Goal: Information Seeking & Learning: Compare options

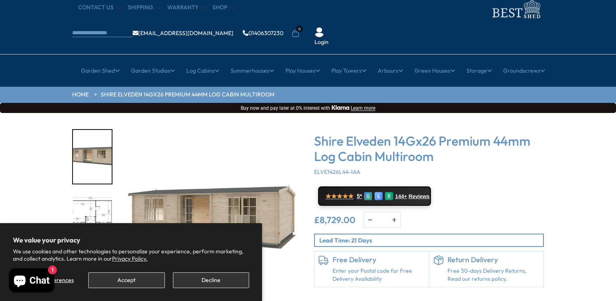
scroll to position [32, 0]
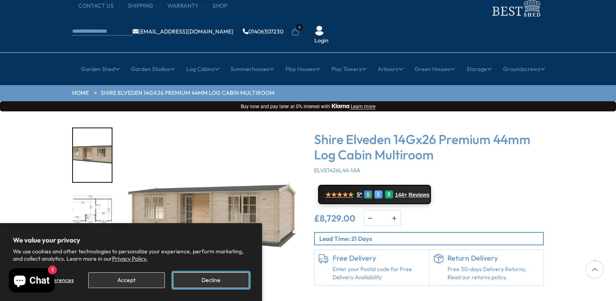
click at [231, 283] on button "Decline" at bounding box center [211, 280] width 76 height 16
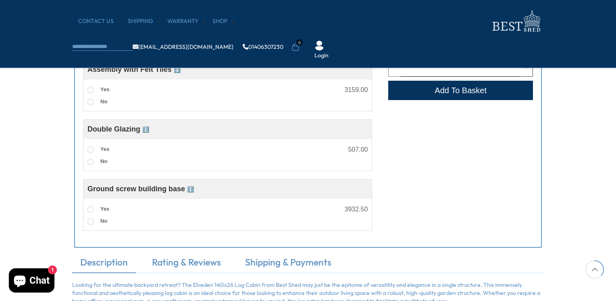
scroll to position [532, 0]
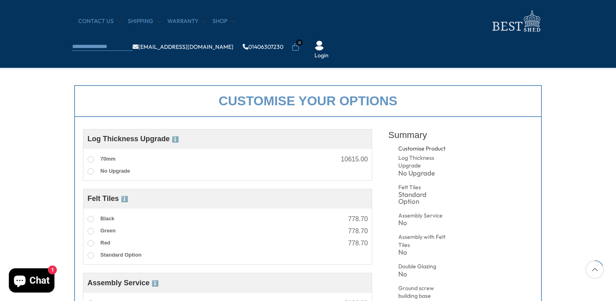
click at [231, 283] on div "Assembly Service ℹ️ Assembly Service Choosing your building with our assembly s…" at bounding box center [227, 299] width 289 height 52
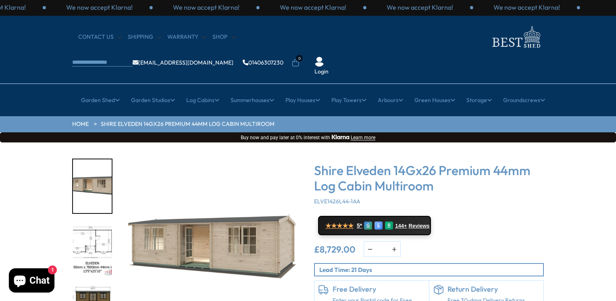
scroll to position [0, 0]
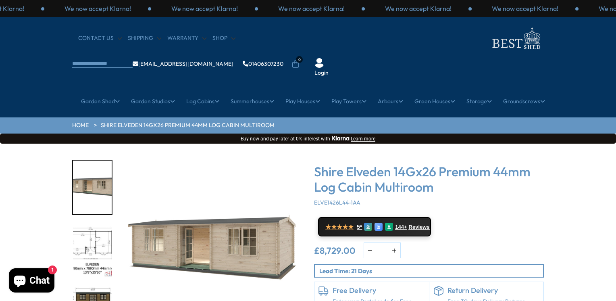
click at [183, 209] on img "1 / 10" at bounding box center [212, 251] width 182 height 182
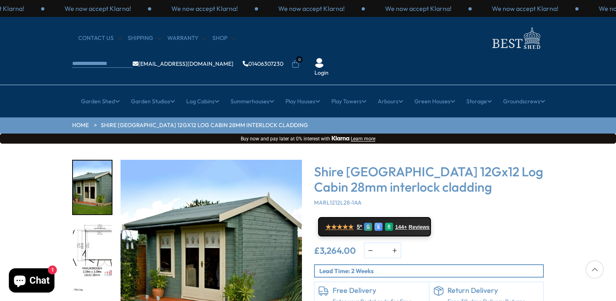
click at [58, 196] on div "Click To Expand Click To Expand Click To Expand Click To Expand Click To Expand…" at bounding box center [308, 266] width 616 height 244
click at [593, 267] on div at bounding box center [595, 269] width 19 height 19
click at [595, 267] on div at bounding box center [595, 269] width 19 height 19
click at [84, 227] on img "2 / 18" at bounding box center [92, 251] width 39 height 54
